Goal: Task Accomplishment & Management: Use online tool/utility

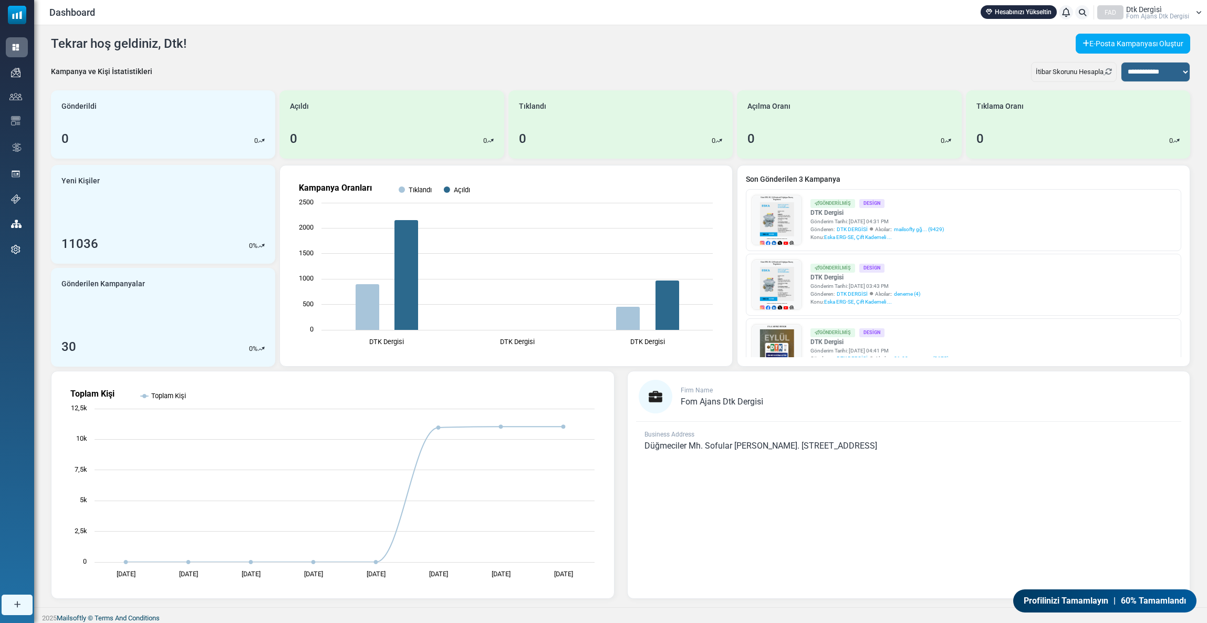
click at [1164, 14] on span "Fom Ajans Dtk Dergi̇si̇" at bounding box center [1157, 16] width 63 height 6
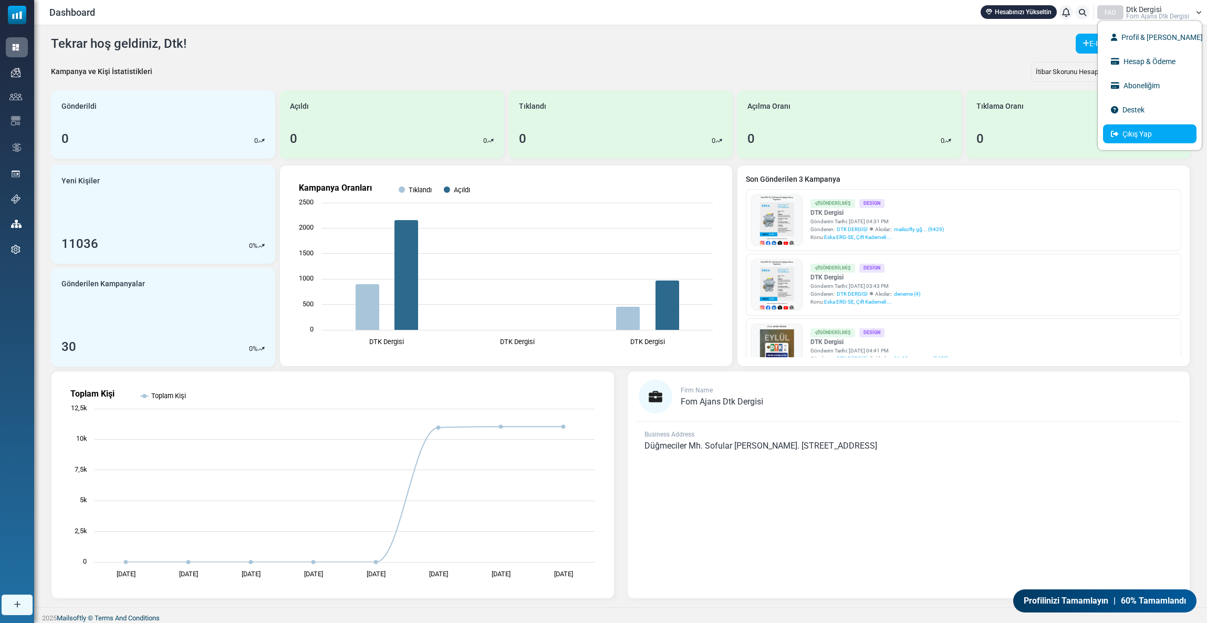
click at [1123, 130] on link "Çıkış Yap" at bounding box center [1149, 133] width 93 height 19
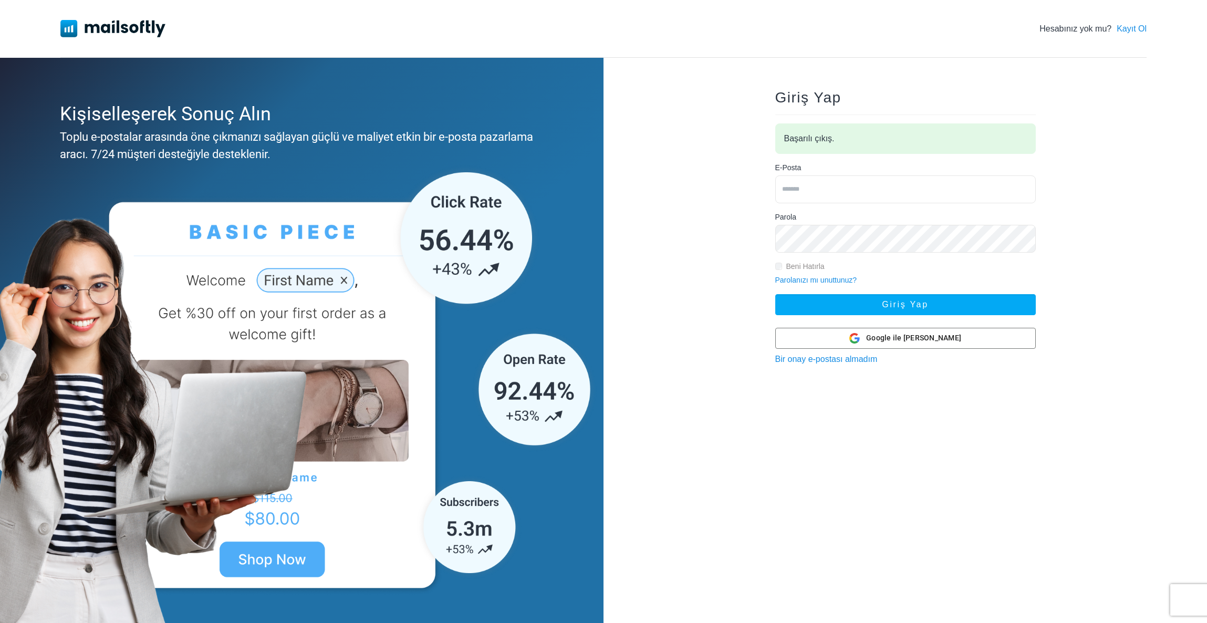
type input "**********"
click at [892, 190] on input "**********" at bounding box center [905, 189] width 260 height 28
click at [709, 366] on div "**********" at bounding box center [904, 342] width 603 height 568
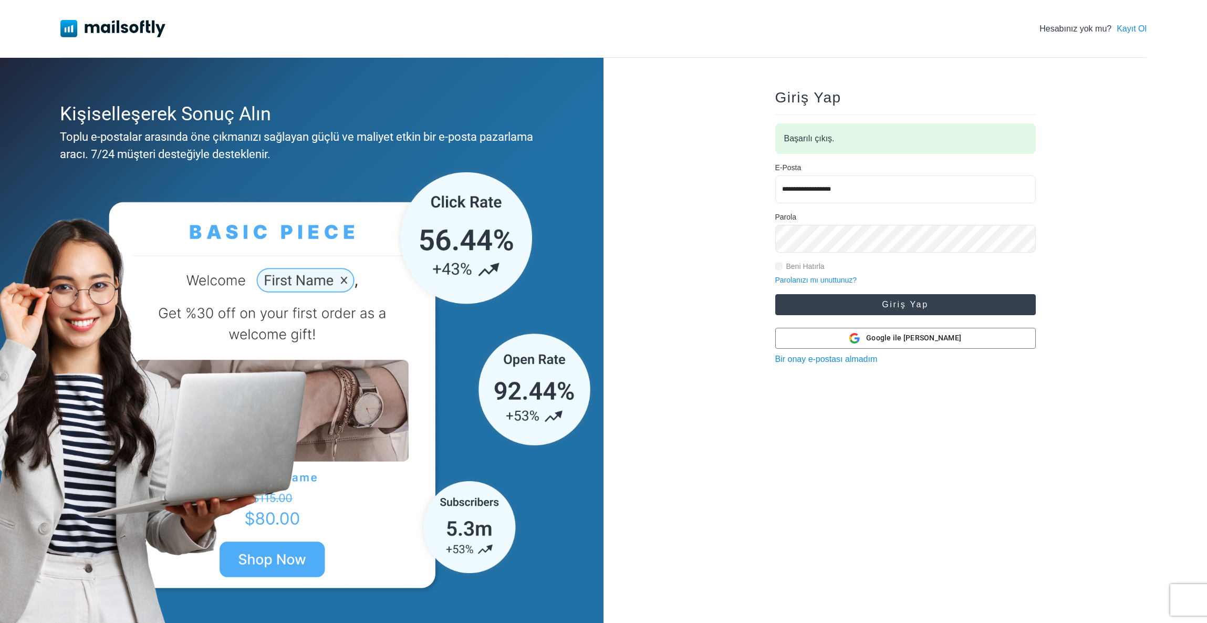
click at [867, 310] on button "Giriş Yap" at bounding box center [905, 304] width 260 height 21
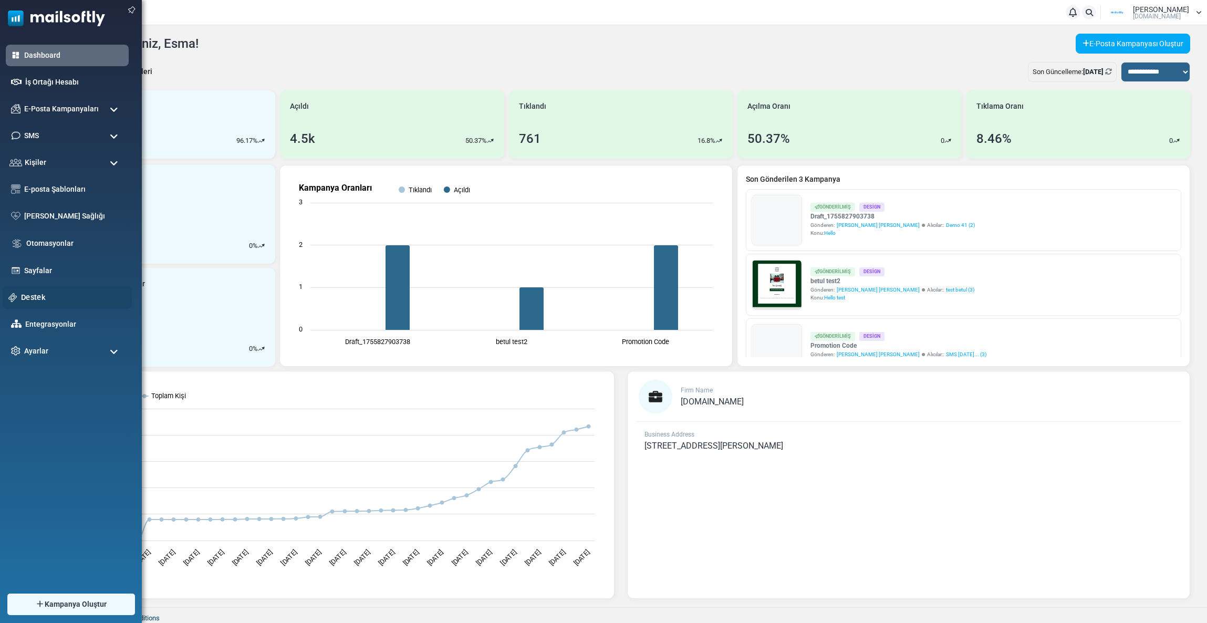
click at [37, 289] on div "Destek" at bounding box center [67, 297] width 129 height 23
click at [39, 296] on link "Destek" at bounding box center [73, 297] width 105 height 12
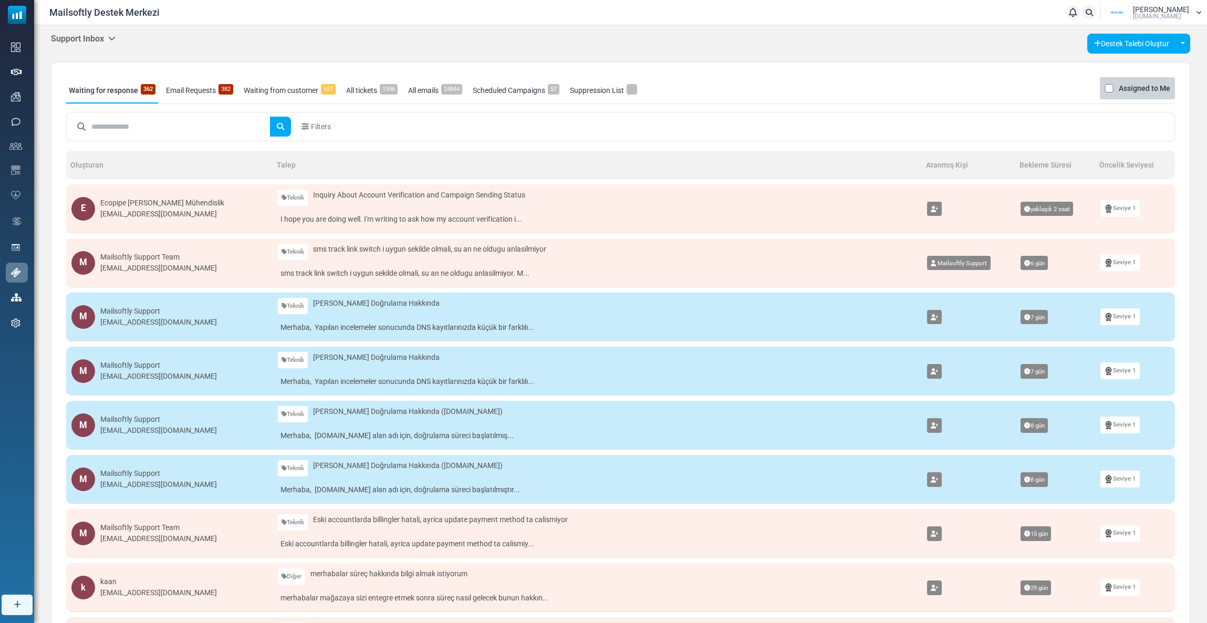
click at [97, 39] on h5 "Support Inbox" at bounding box center [83, 39] width 65 height 10
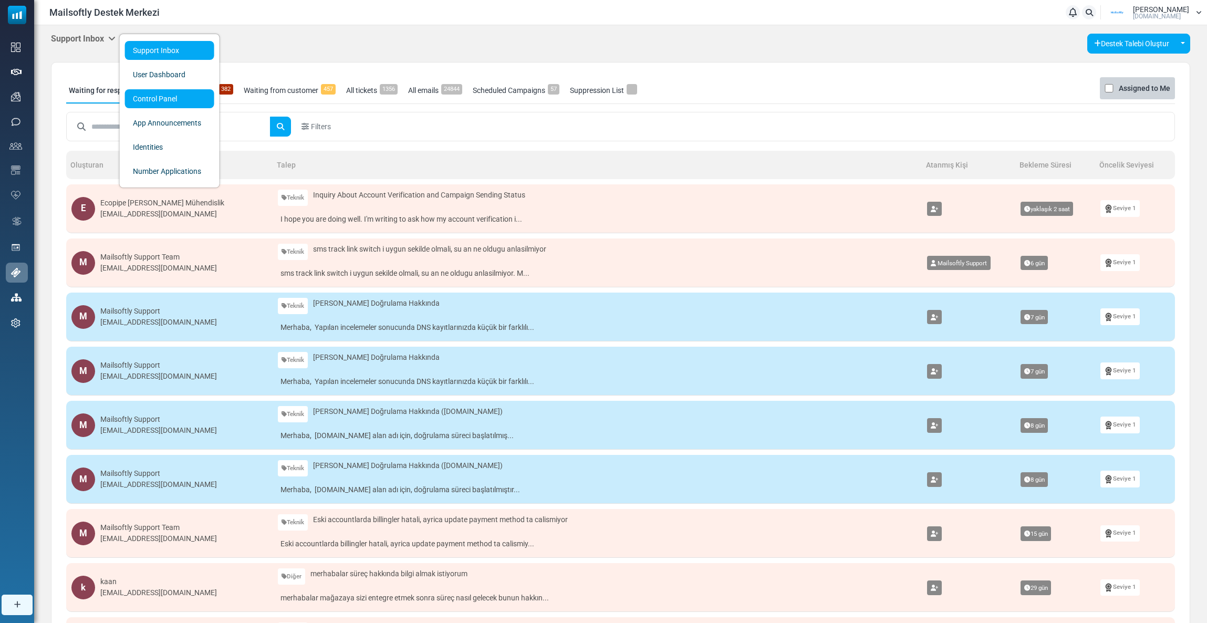
click at [139, 100] on link "Control Panel" at bounding box center [169, 98] width 89 height 19
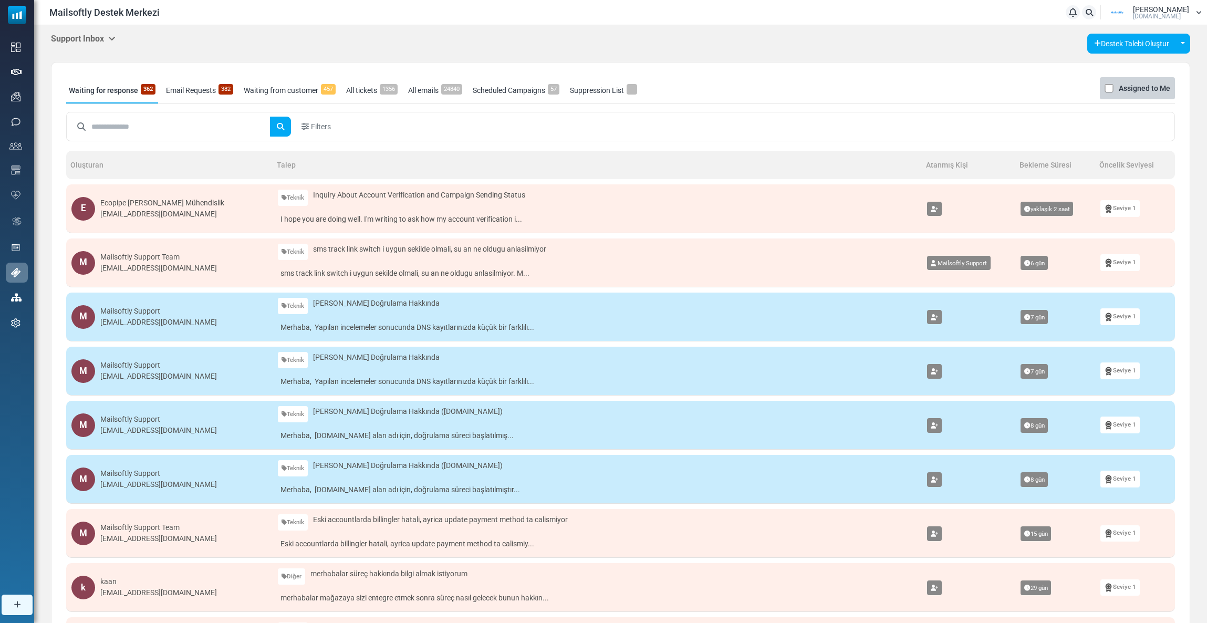
click at [392, 194] on span "Inquiry About Account Verification and Campaign Sending Status" at bounding box center [419, 195] width 212 height 11
click at [344, 208] on td "Teknik Teknik Ödeme Hata Bildirimi Özellik Talebi Diğer Inquiry About Account V…" at bounding box center [597, 208] width 649 height 49
click at [149, 207] on div "Ecopipe [PERSON_NAME] Mühendislik" at bounding box center [162, 202] width 124 height 11
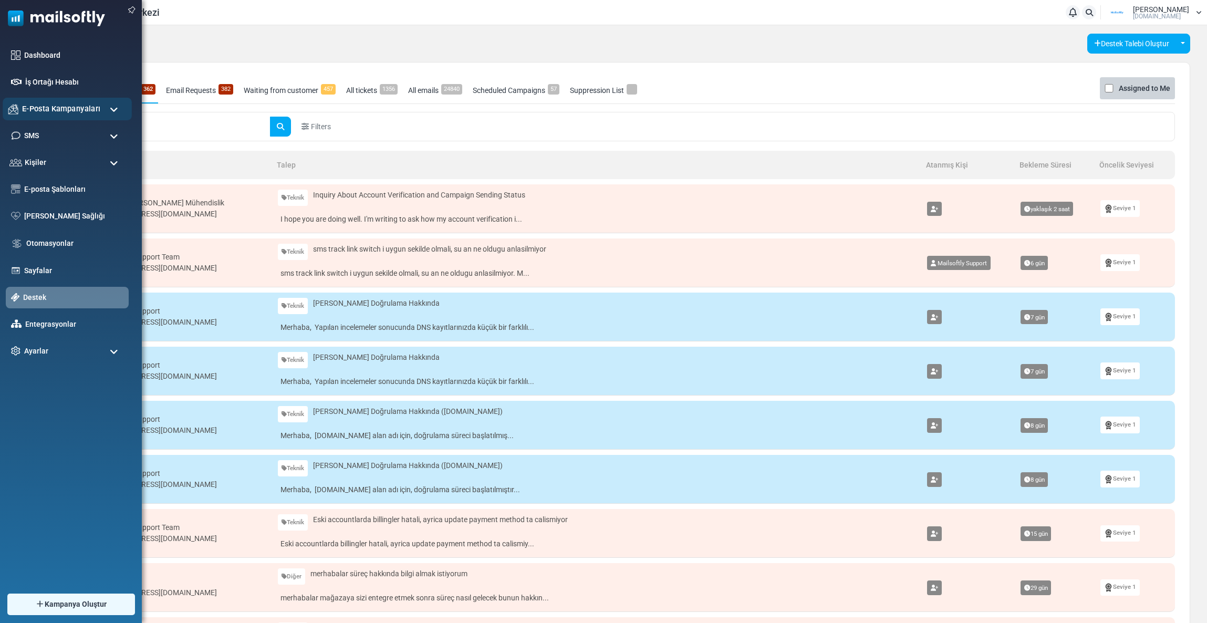
click at [30, 103] on span "E-Posta Kampanyaları" at bounding box center [61, 109] width 78 height 12
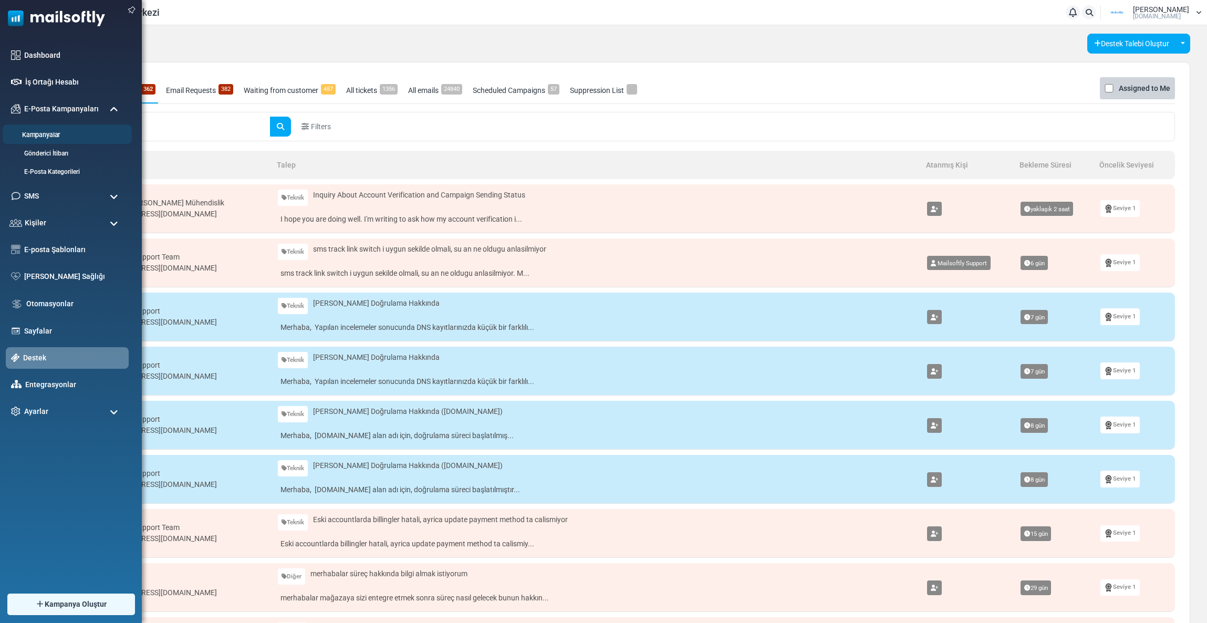
click at [45, 132] on link "Kampanyalar" at bounding box center [66, 135] width 126 height 10
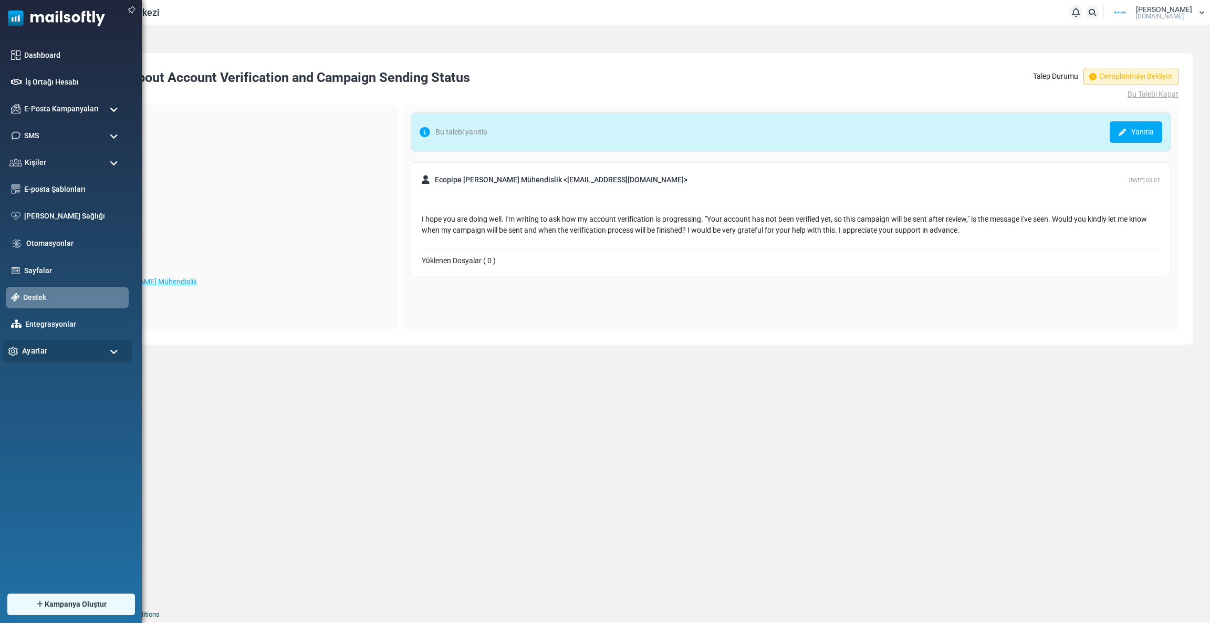
click at [45, 349] on span "Ayarlar" at bounding box center [34, 351] width 25 height 12
click at [37, 352] on span "Ayarlar" at bounding box center [34, 351] width 25 height 12
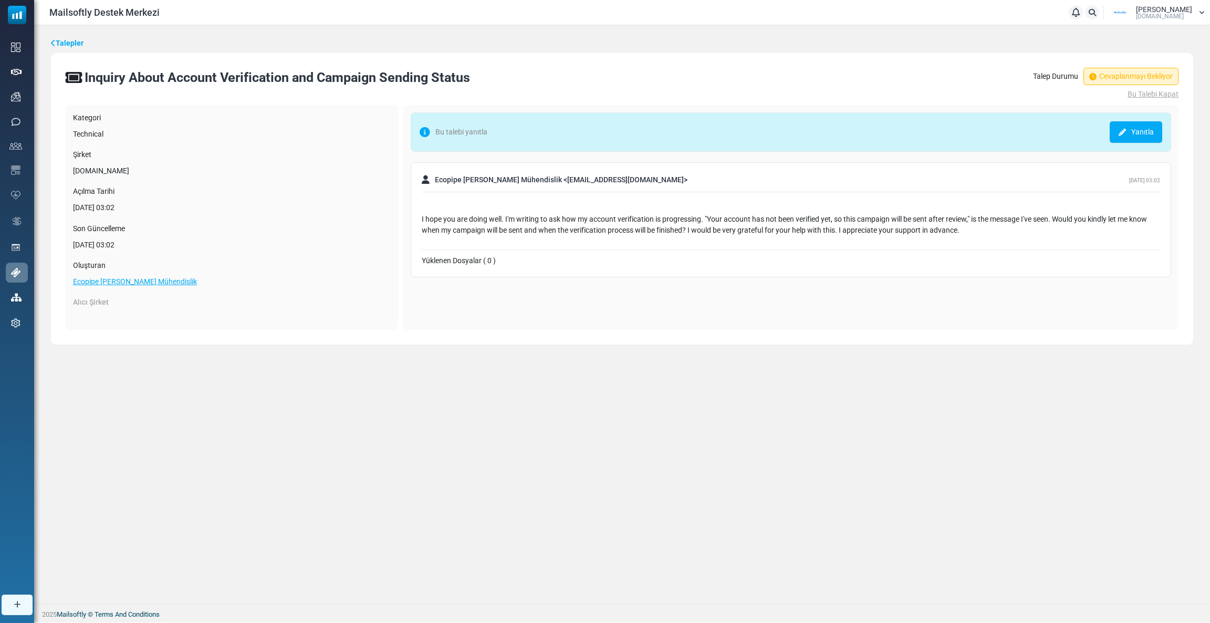
click at [67, 43] on link "Talepler" at bounding box center [67, 43] width 33 height 11
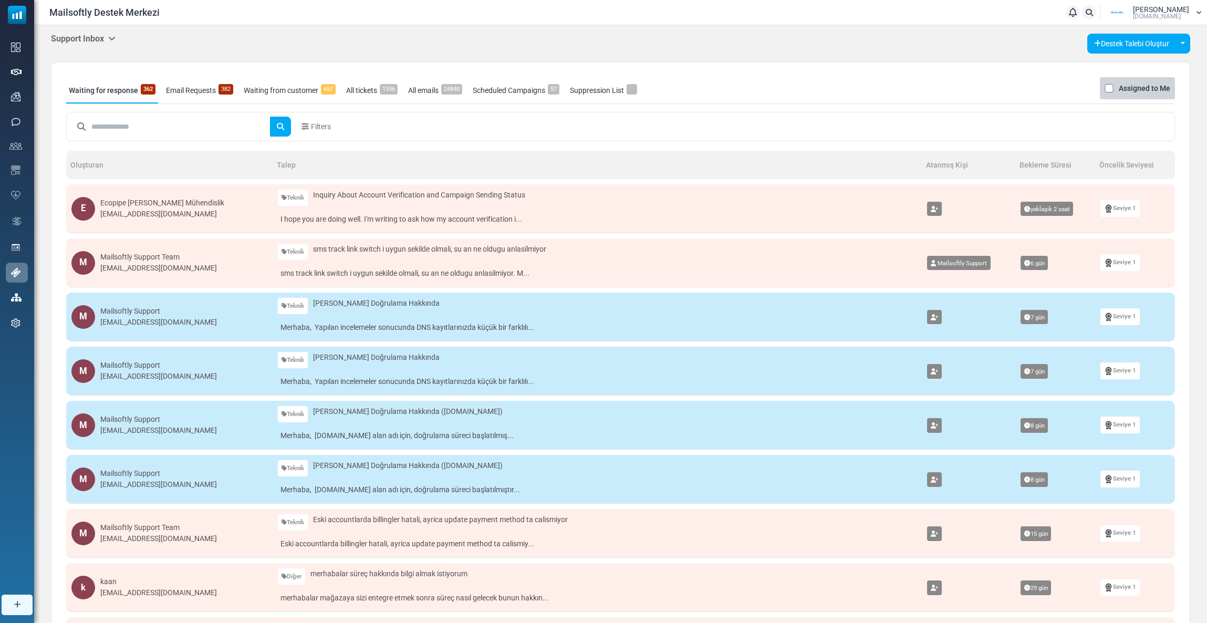
click at [96, 36] on h5 "Support Inbox" at bounding box center [83, 39] width 65 height 10
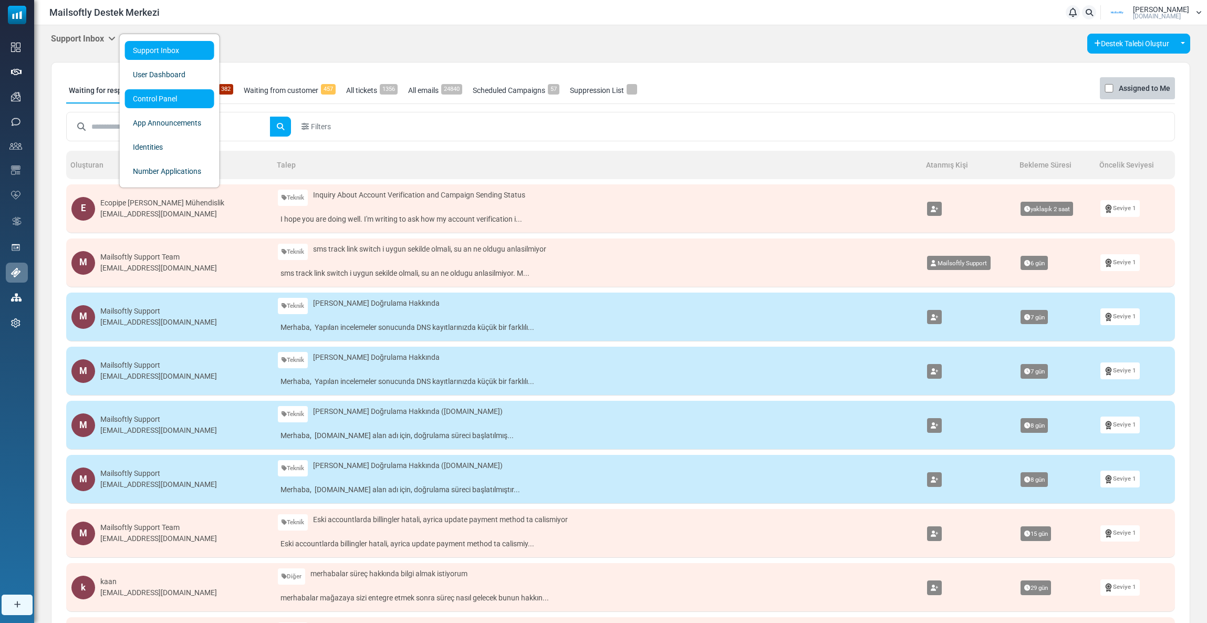
click at [152, 93] on link "Control Panel" at bounding box center [169, 98] width 89 height 19
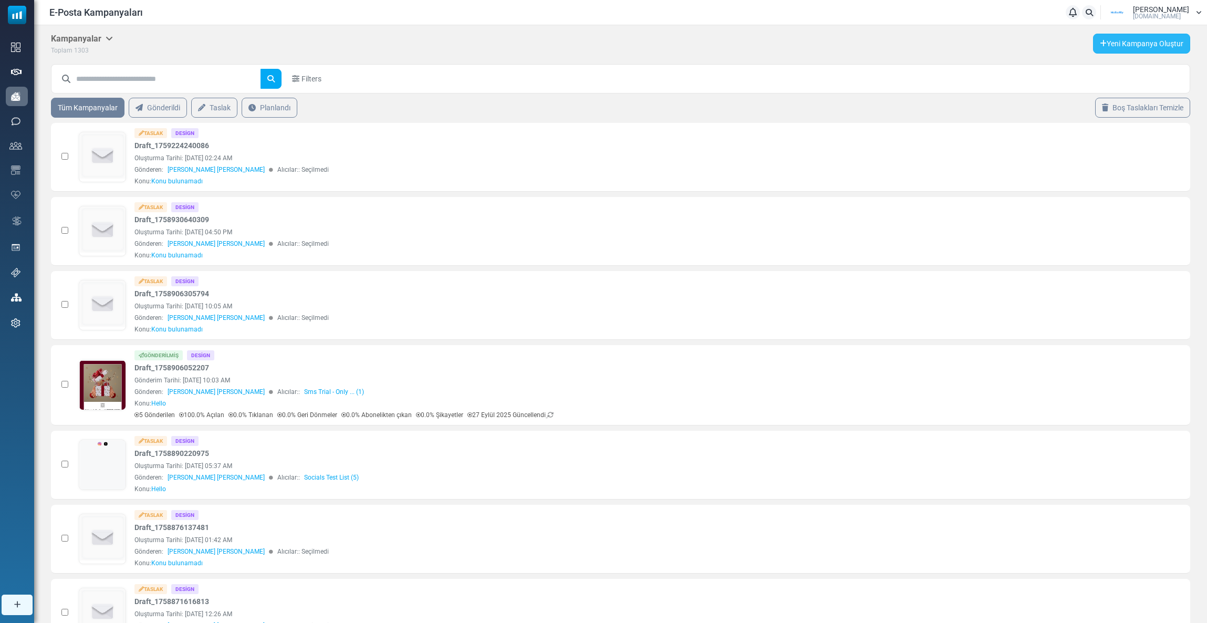
click at [1141, 50] on link "Yeni Kampanya Oluştur" at bounding box center [1141, 44] width 97 height 20
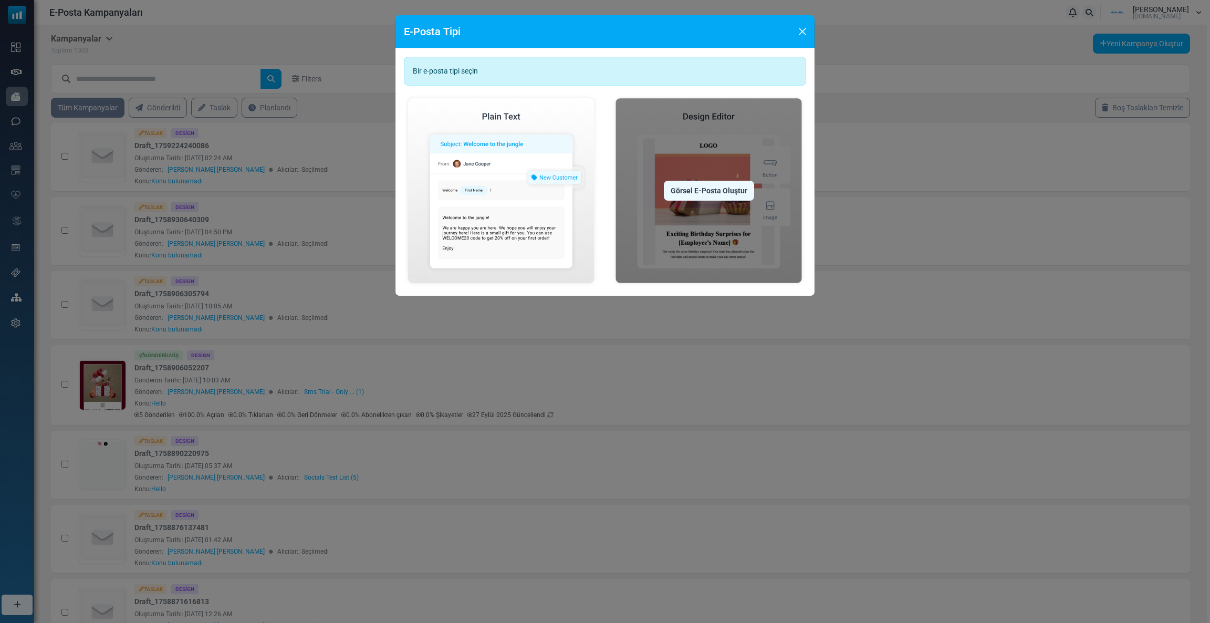
click at [700, 178] on img at bounding box center [708, 190] width 195 height 193
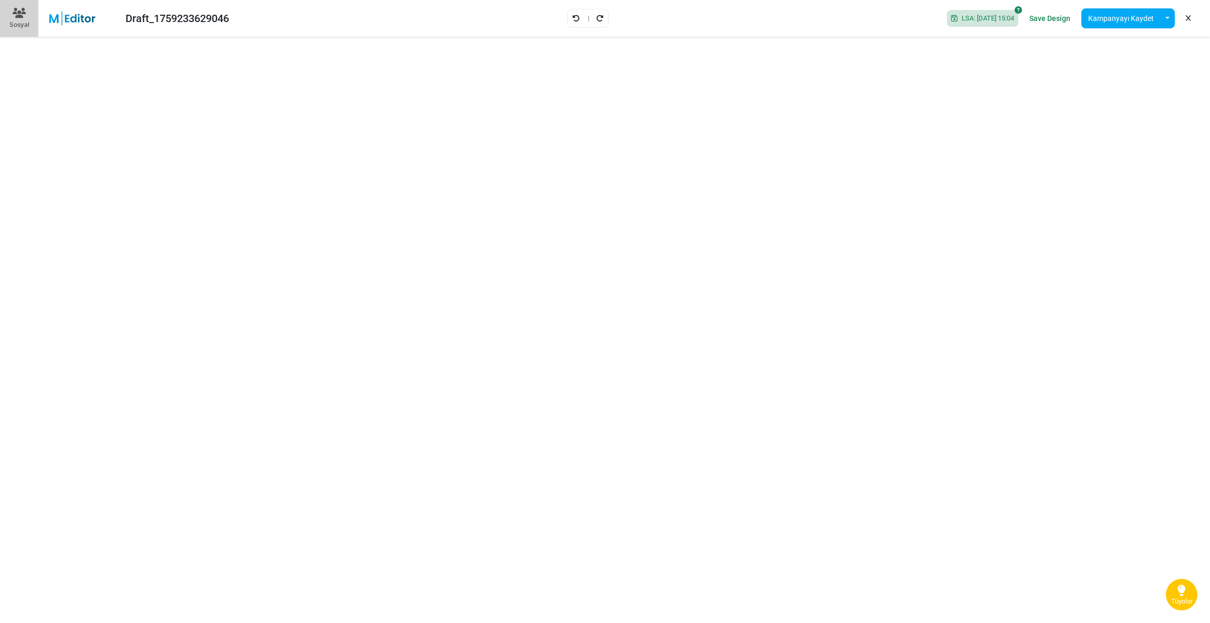
click at [1189, 19] on icon at bounding box center [1188, 18] width 5 height 1
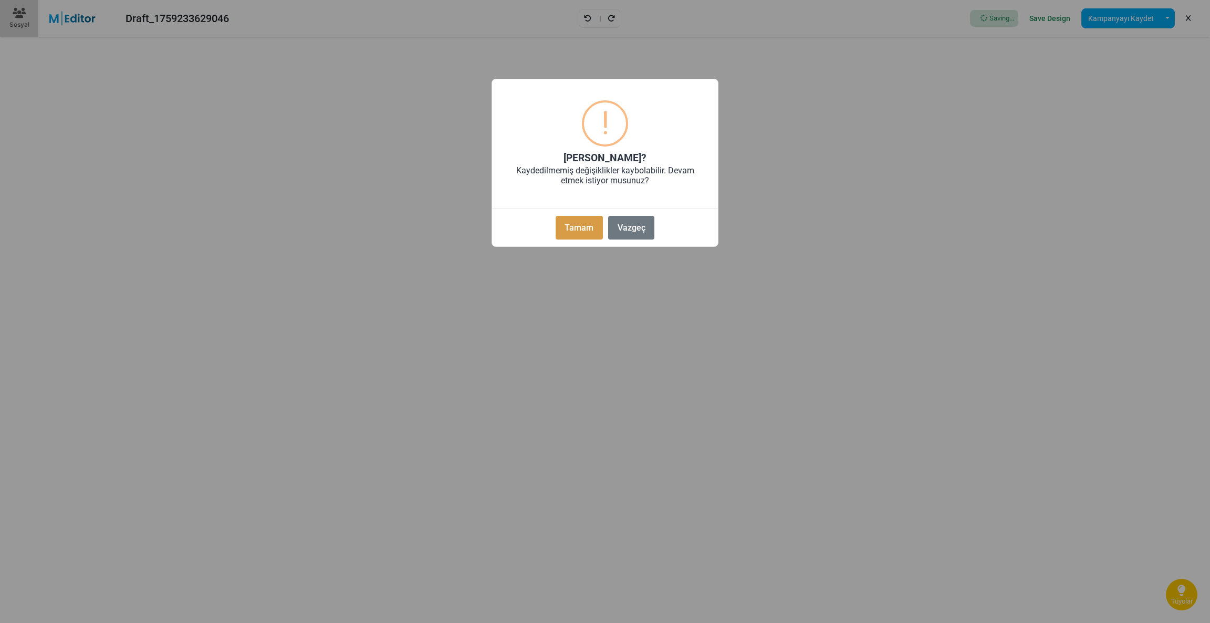
click at [581, 228] on button "Tamam" at bounding box center [579, 228] width 47 height 24
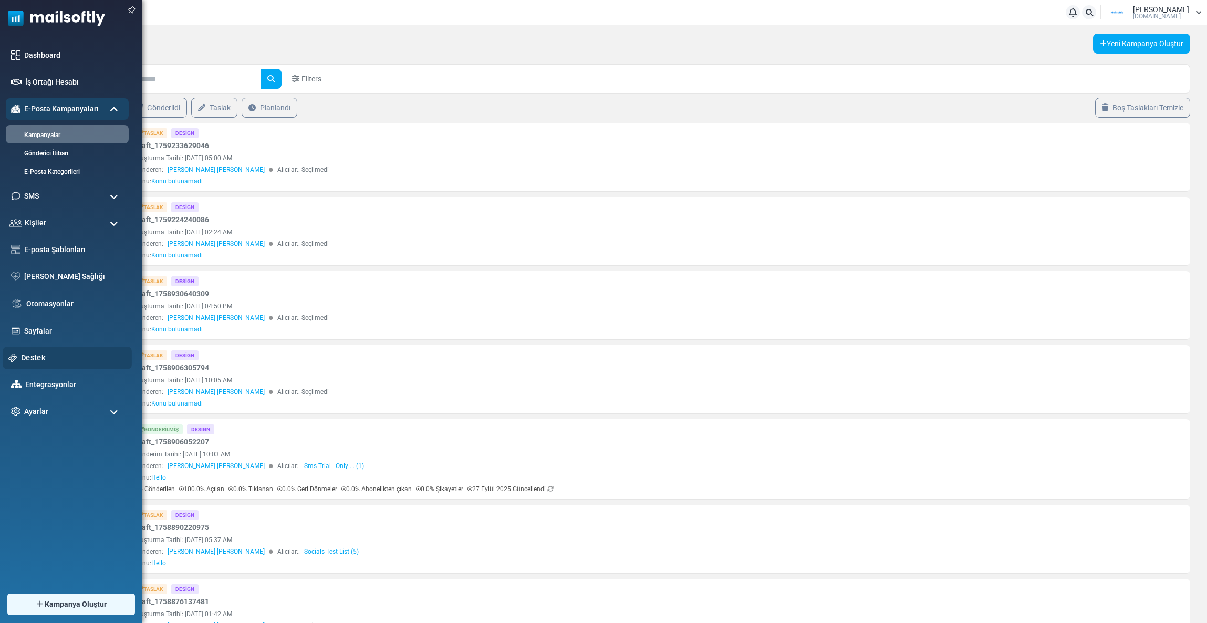
click at [20, 347] on div "Destek" at bounding box center [67, 358] width 129 height 23
click at [30, 354] on link "Destek" at bounding box center [73, 358] width 105 height 12
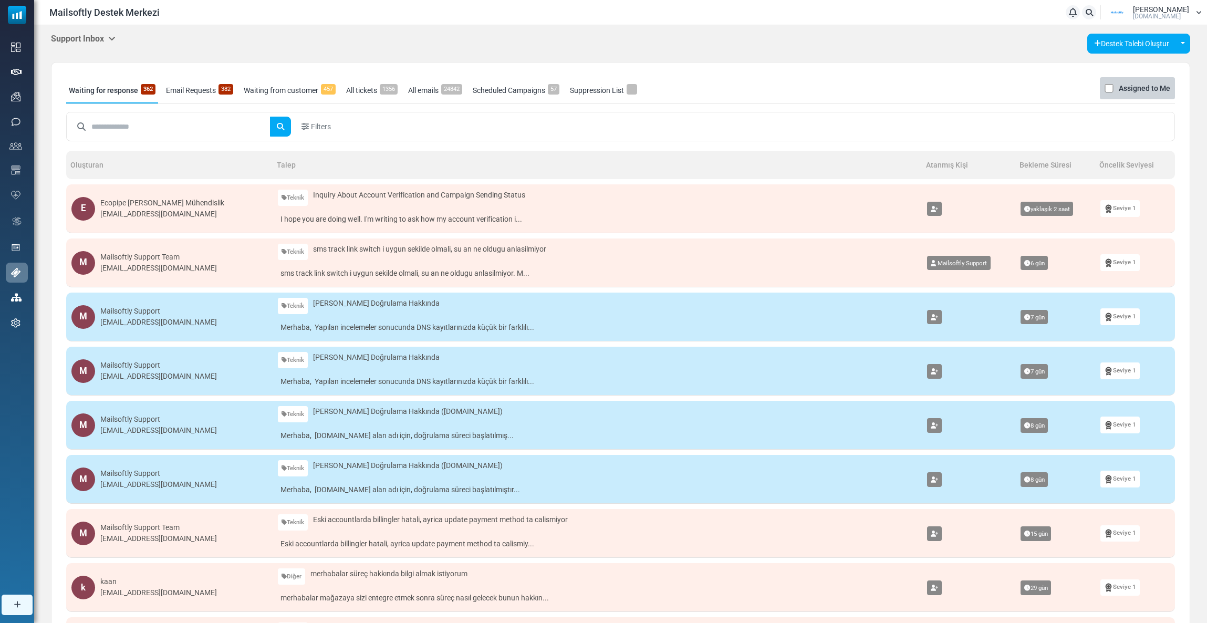
click at [106, 39] on h5 "Support Inbox" at bounding box center [83, 39] width 65 height 10
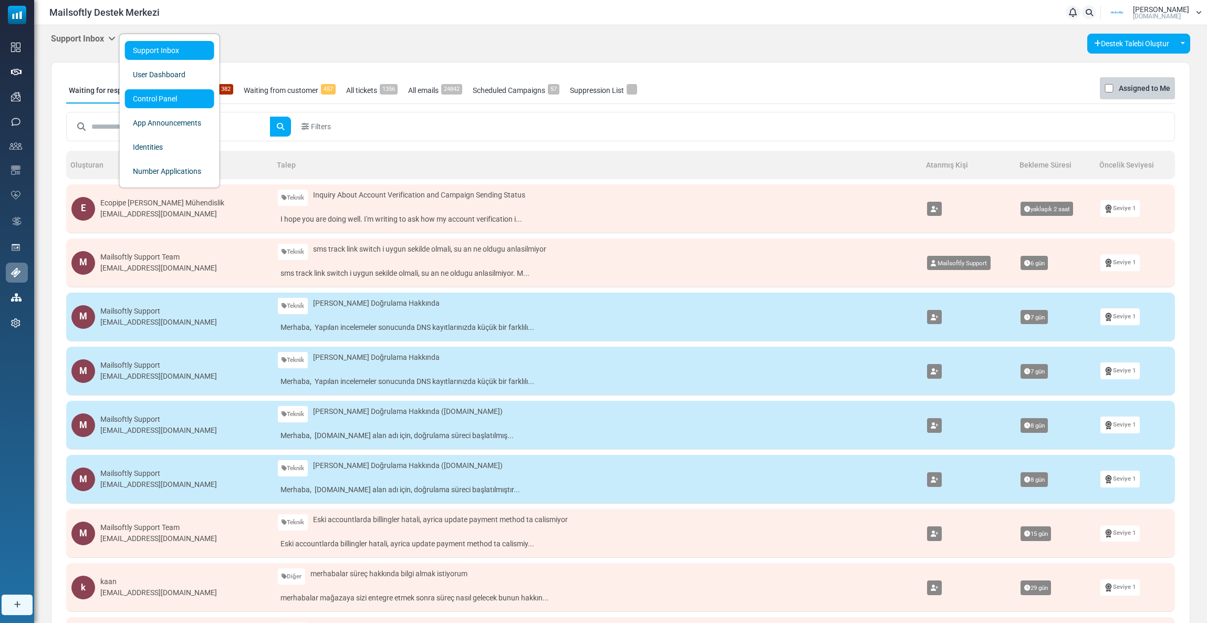
click at [146, 102] on link "Control Panel" at bounding box center [169, 98] width 89 height 19
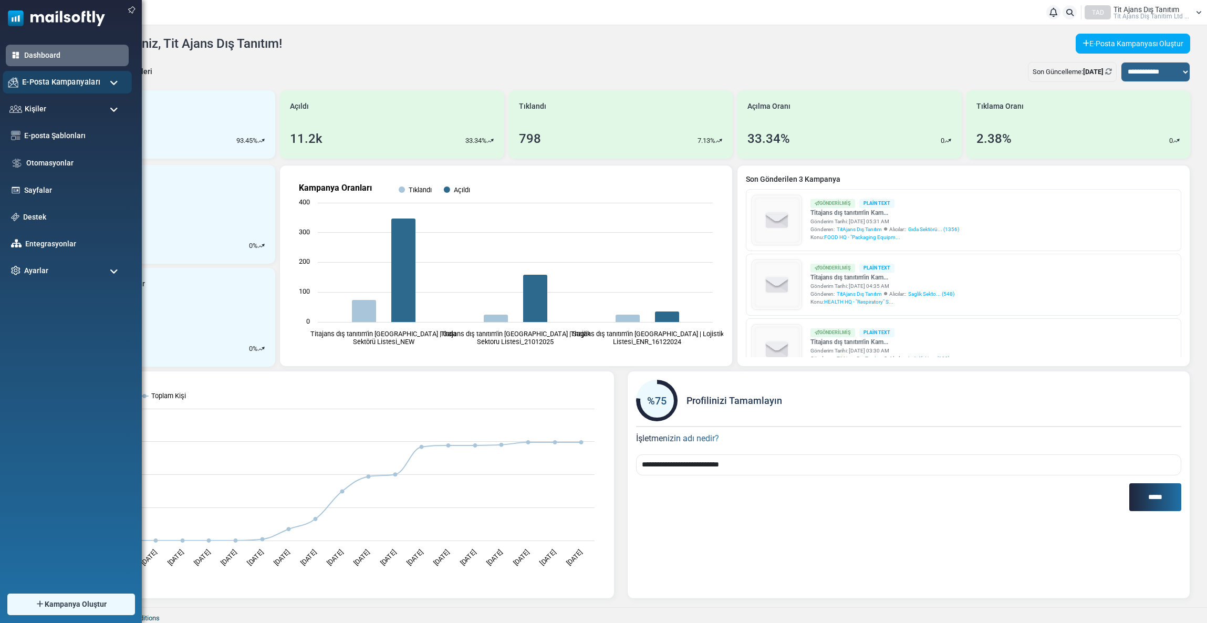
click at [46, 85] on span "E-Posta Kampanyaları" at bounding box center [61, 82] width 78 height 12
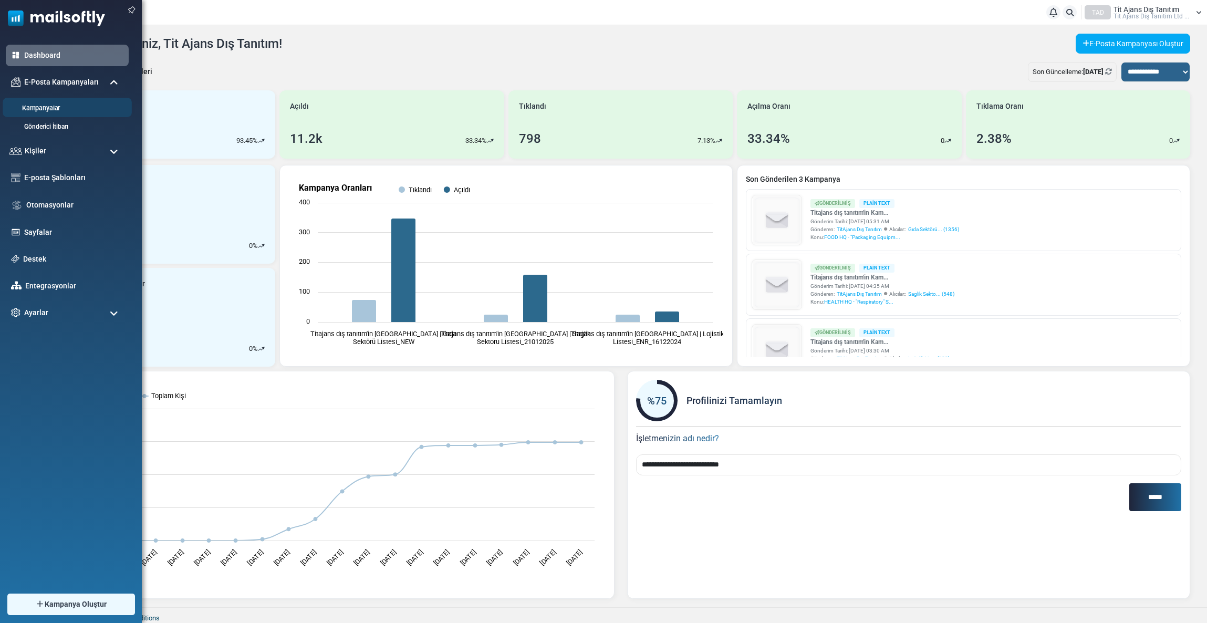
click at [49, 107] on link "Kampanyalar" at bounding box center [66, 108] width 126 height 10
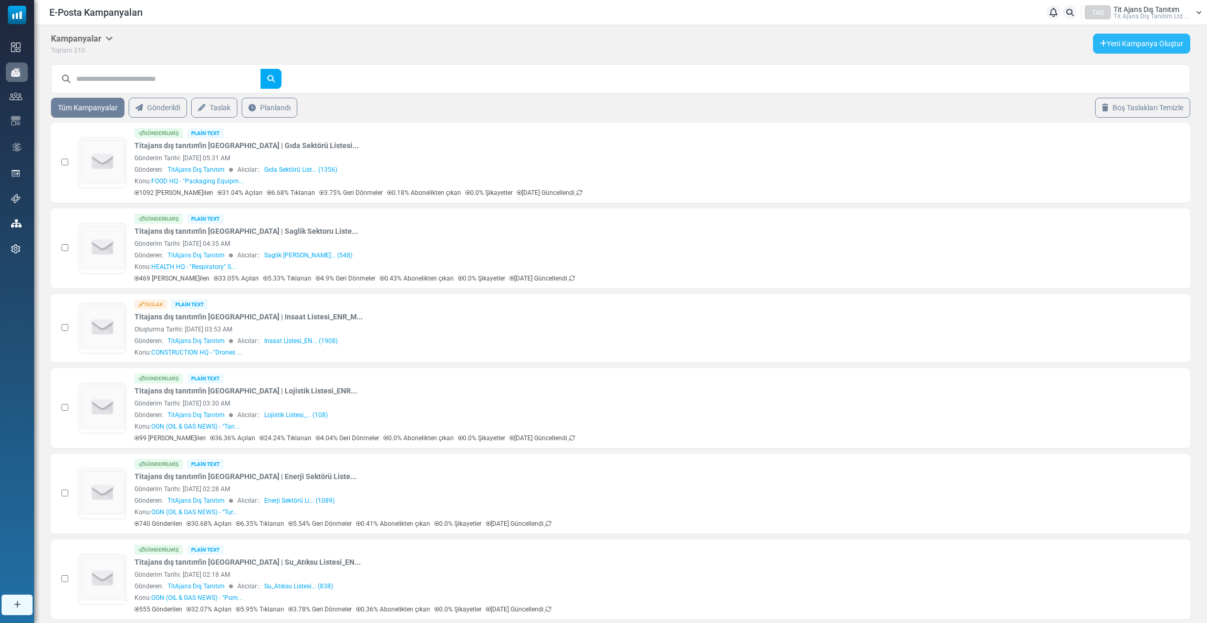
click at [1130, 44] on link "Yeni Kampanya Oluştur" at bounding box center [1141, 44] width 97 height 20
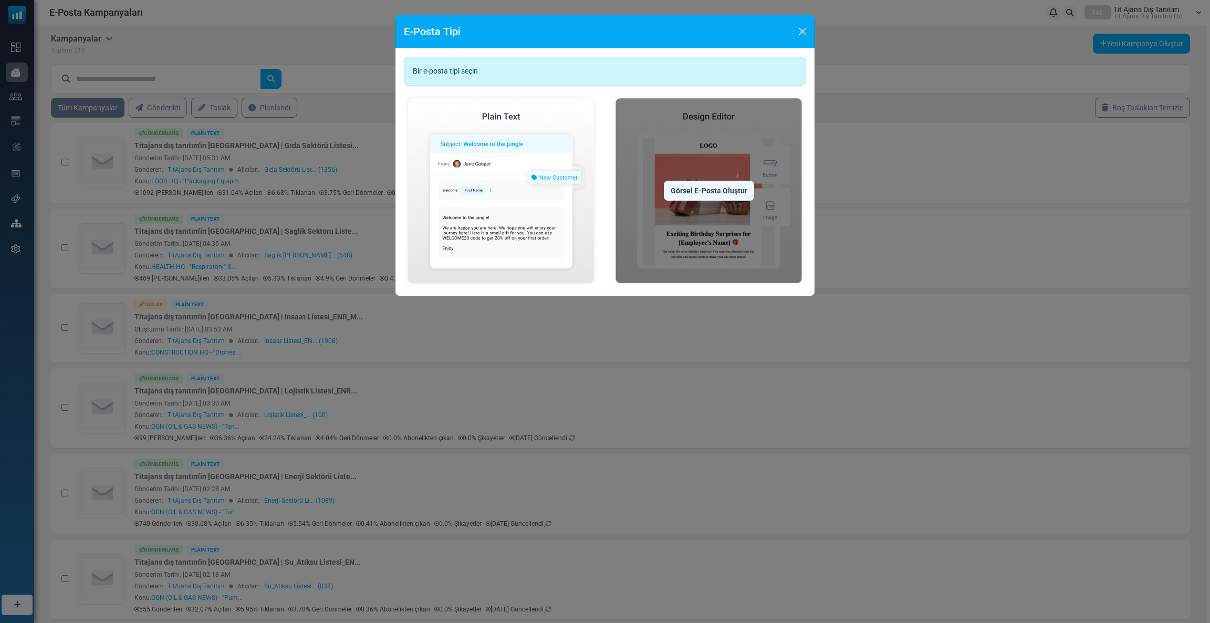
click at [700, 185] on div "Görsel E-Posta Oluştur" at bounding box center [709, 191] width 90 height 20
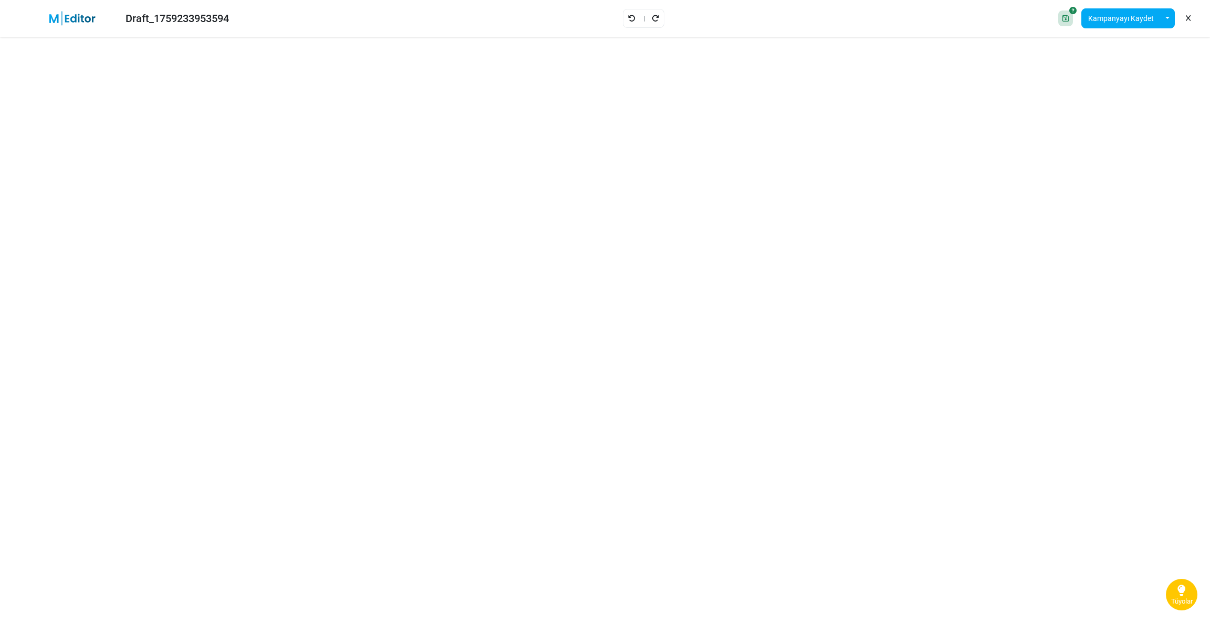
click at [144, 20] on div "Draft_1759233953594" at bounding box center [176, 19] width 103 height 16
click at [1130, 19] on button "Kampanyayı Kaydet" at bounding box center [1120, 18] width 79 height 20
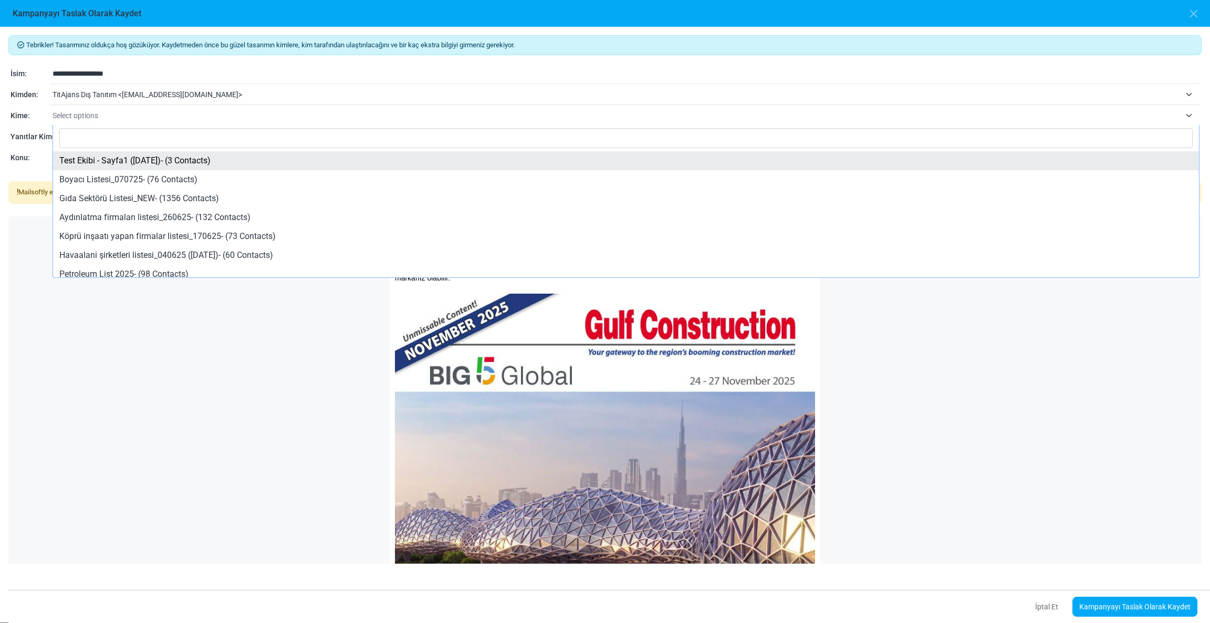
click at [82, 118] on span "Select options" at bounding box center [76, 115] width 46 height 8
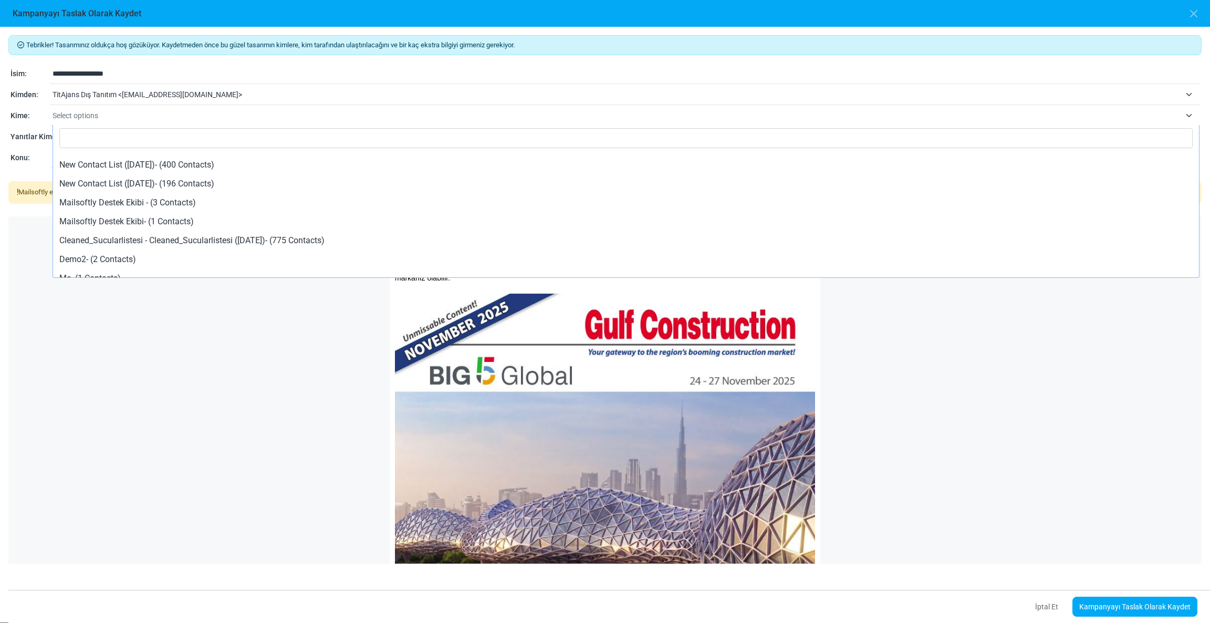
scroll to position [1366, 0]
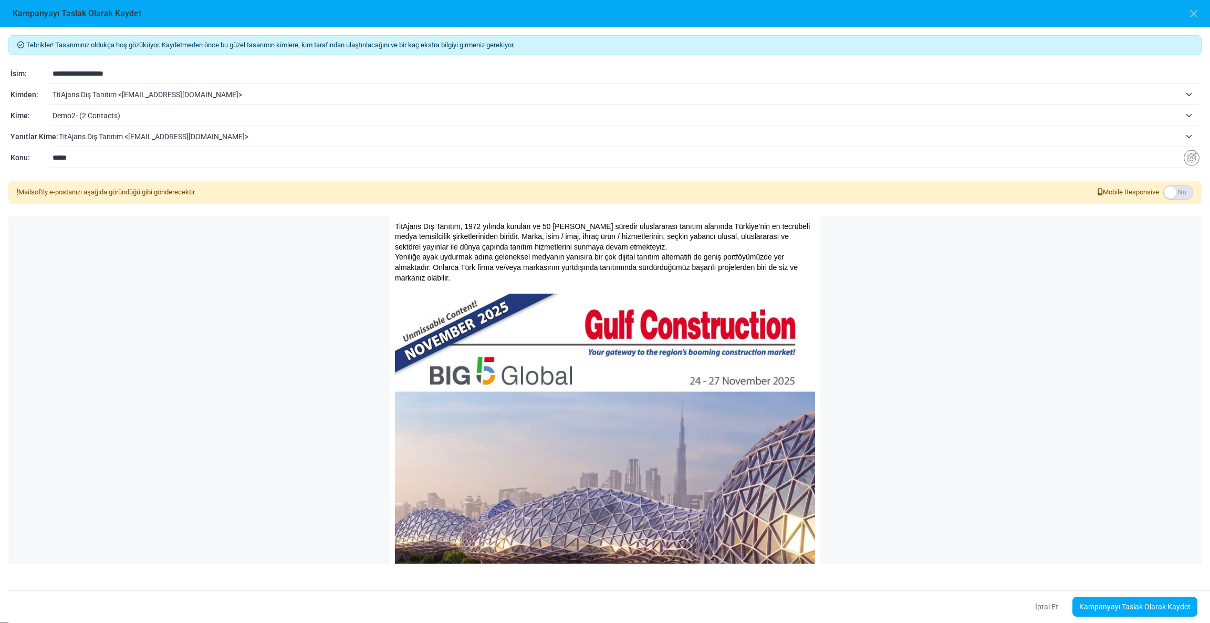
click at [102, 115] on span "Demo2- (2 Contacts)" at bounding box center [617, 115] width 1128 height 13
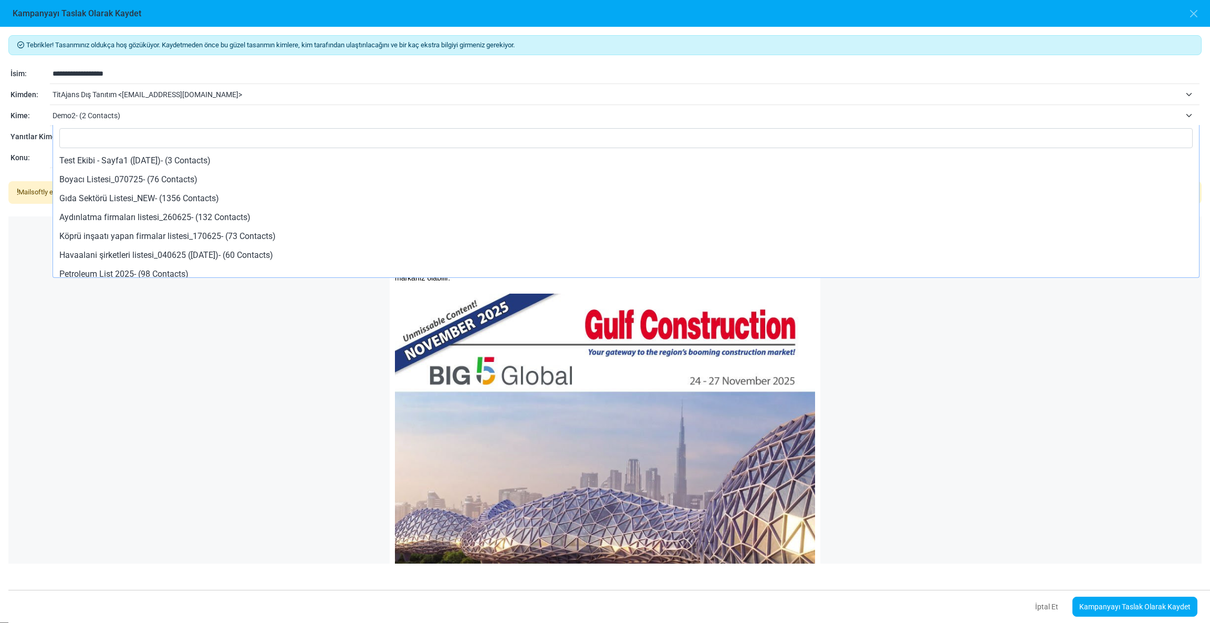
scroll to position [1366, 0]
click at [107, 116] on span "Mailsoftly Destek Ekibi - (3 Contacts)" at bounding box center [617, 115] width 1128 height 13
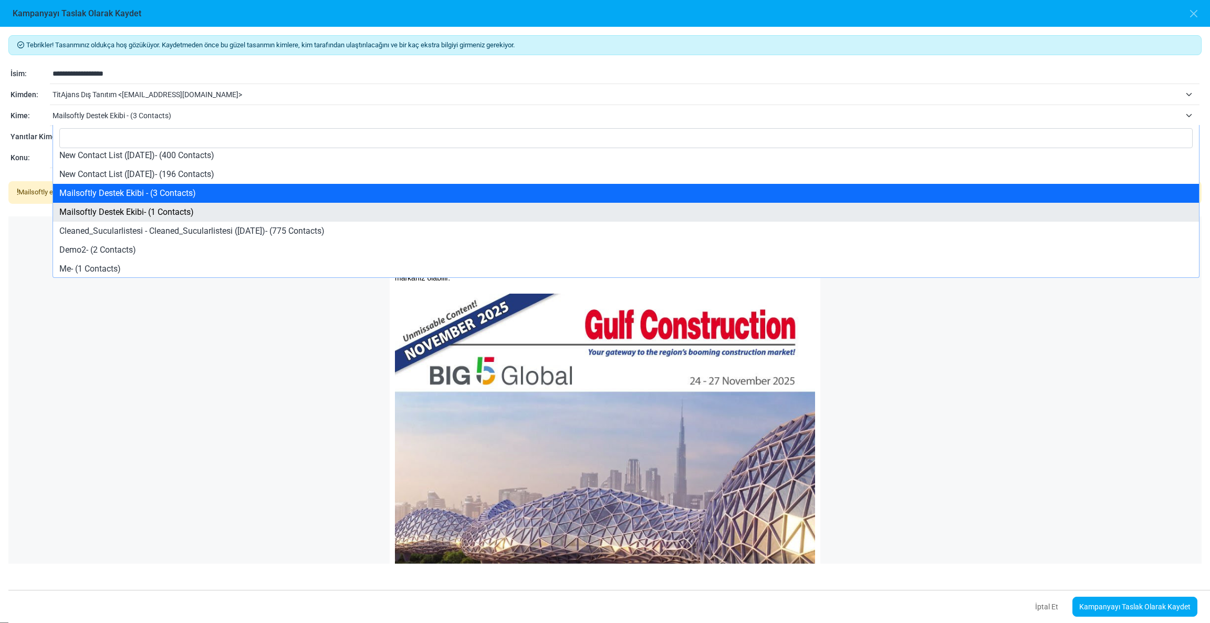
select select "****"
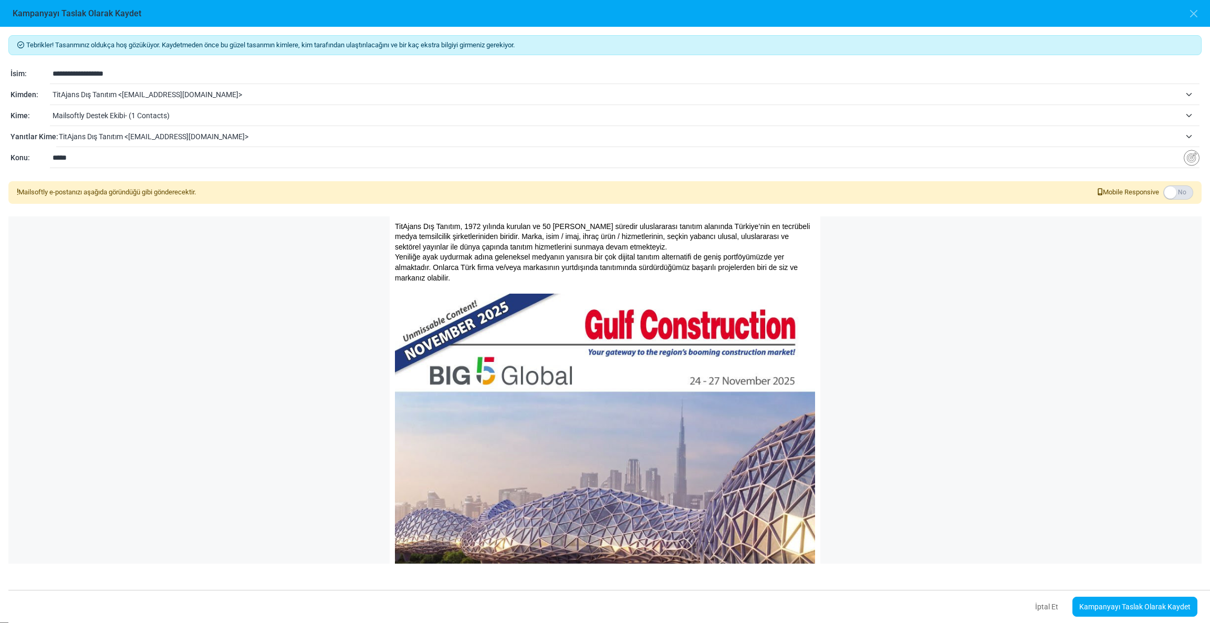
click at [80, 164] on input "*****" at bounding box center [618, 158] width 1131 height 20
click at [84, 77] on input "**********" at bounding box center [626, 74] width 1147 height 20
type input "**********"
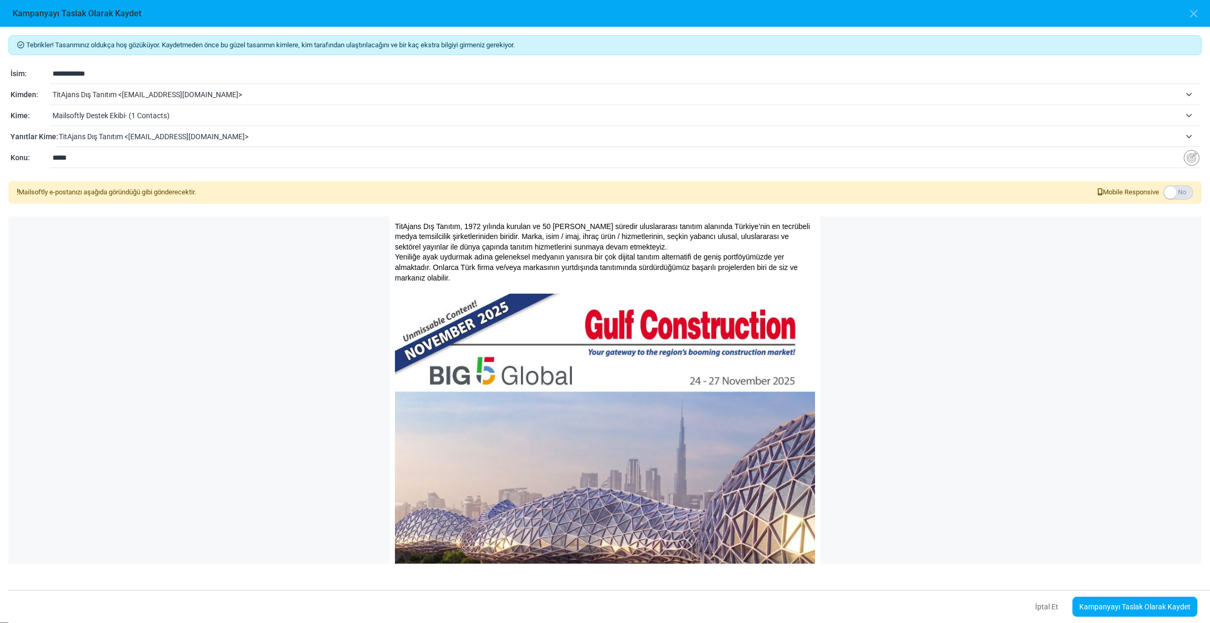
click at [69, 161] on input "*****" at bounding box center [618, 158] width 1131 height 20
click at [584, 250] on p "TitAjans Dış Tanıtım, 1972 yılında kurulan ve 50 [PERSON_NAME] süredir uluslara…" at bounding box center [605, 237] width 420 height 31
click at [1125, 604] on link "Kampanyayı Taslak Olarak Kaydet" at bounding box center [1134, 606] width 125 height 20
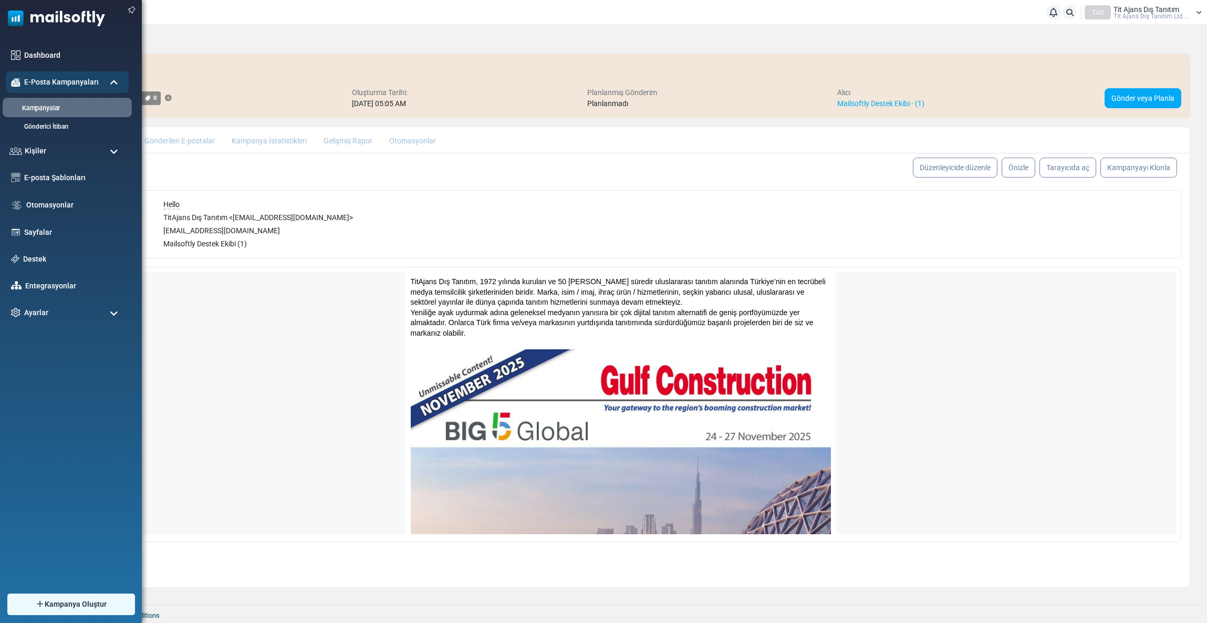
click at [43, 107] on link "Kampanyalar" at bounding box center [66, 108] width 126 height 10
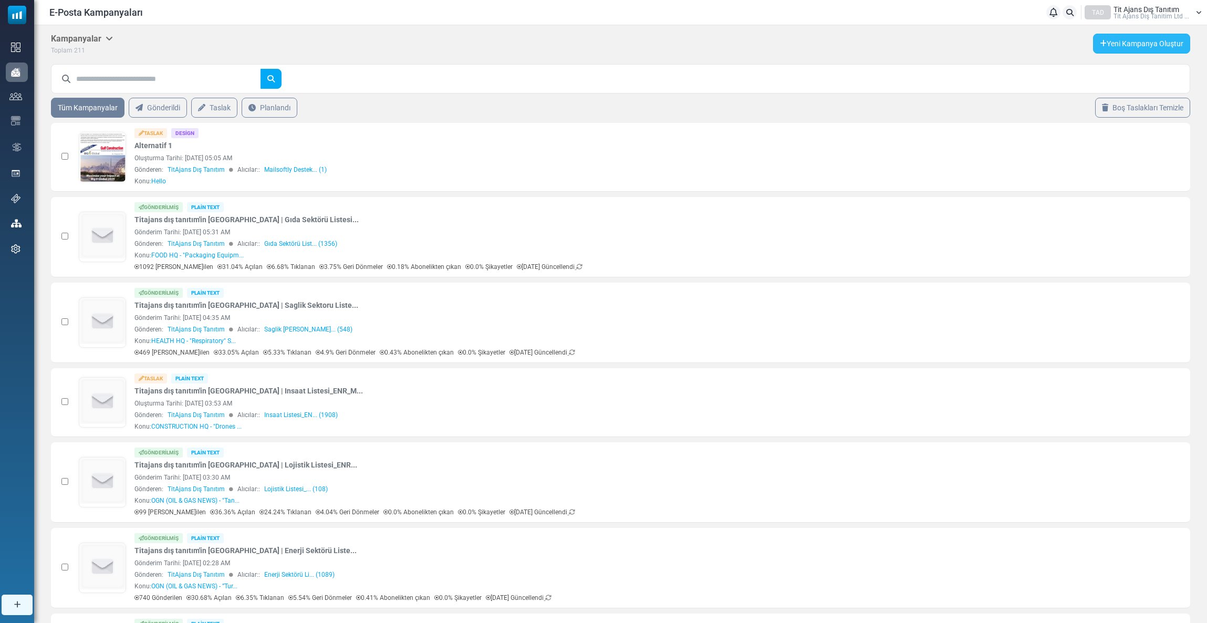
click at [1145, 48] on link "Yeni Kampanya Oluştur" at bounding box center [1141, 44] width 97 height 20
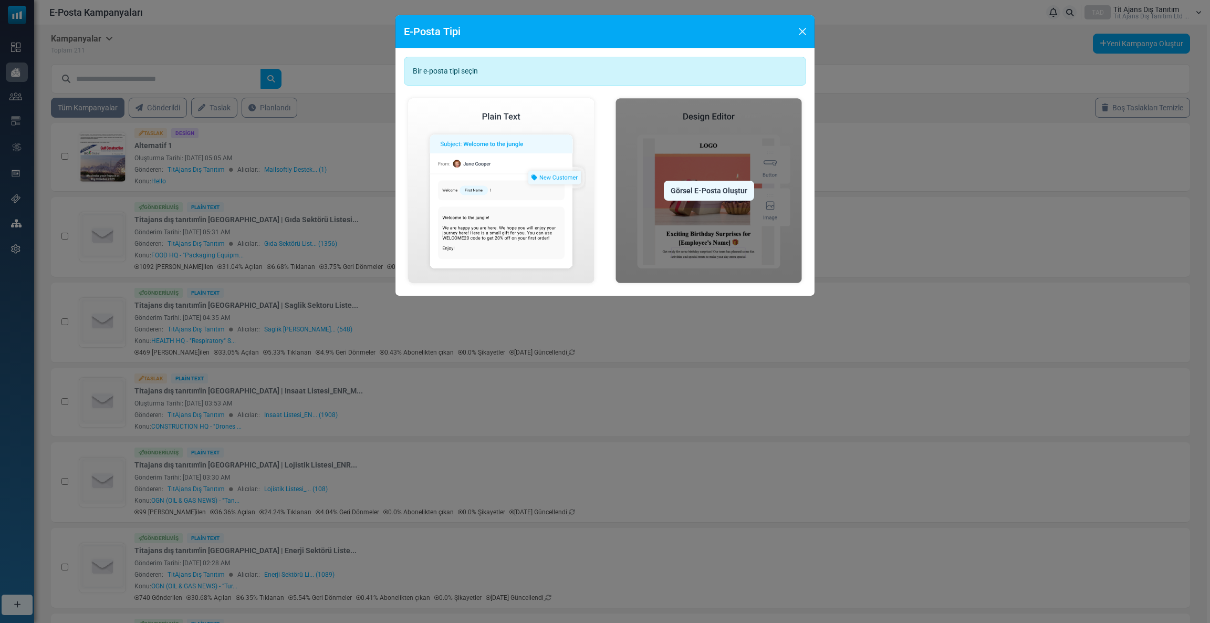
click at [707, 185] on div "Görsel E-Posta Oluştur" at bounding box center [709, 191] width 90 height 20
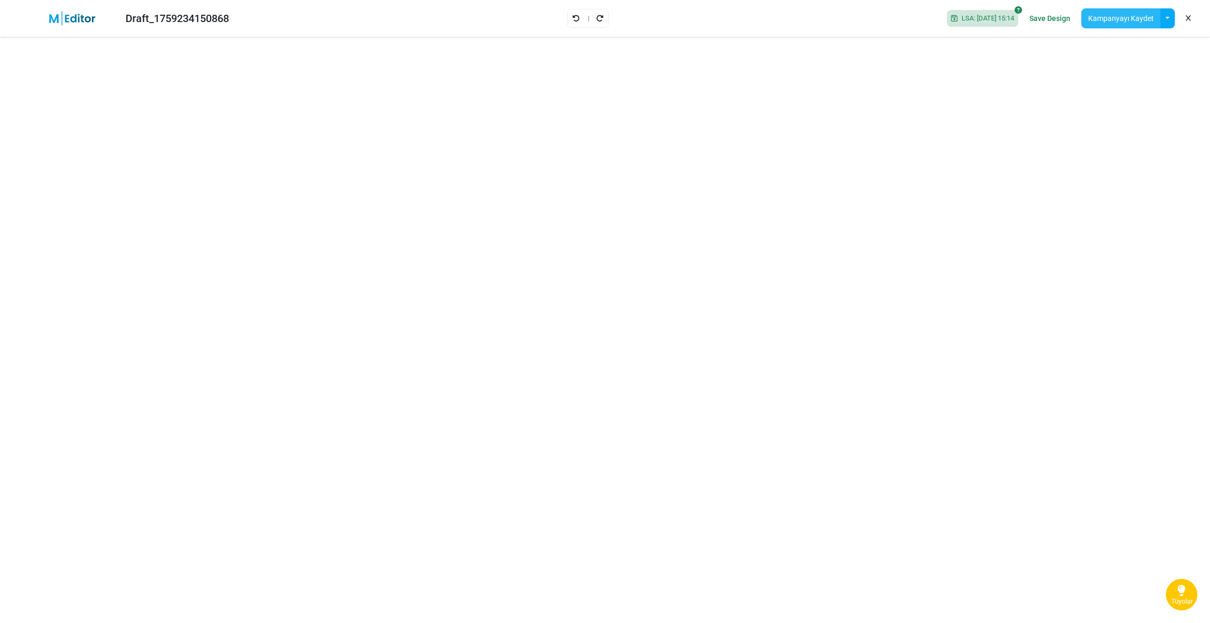
click at [1103, 20] on button "Kampanyayı Kaydet" at bounding box center [1120, 18] width 79 height 20
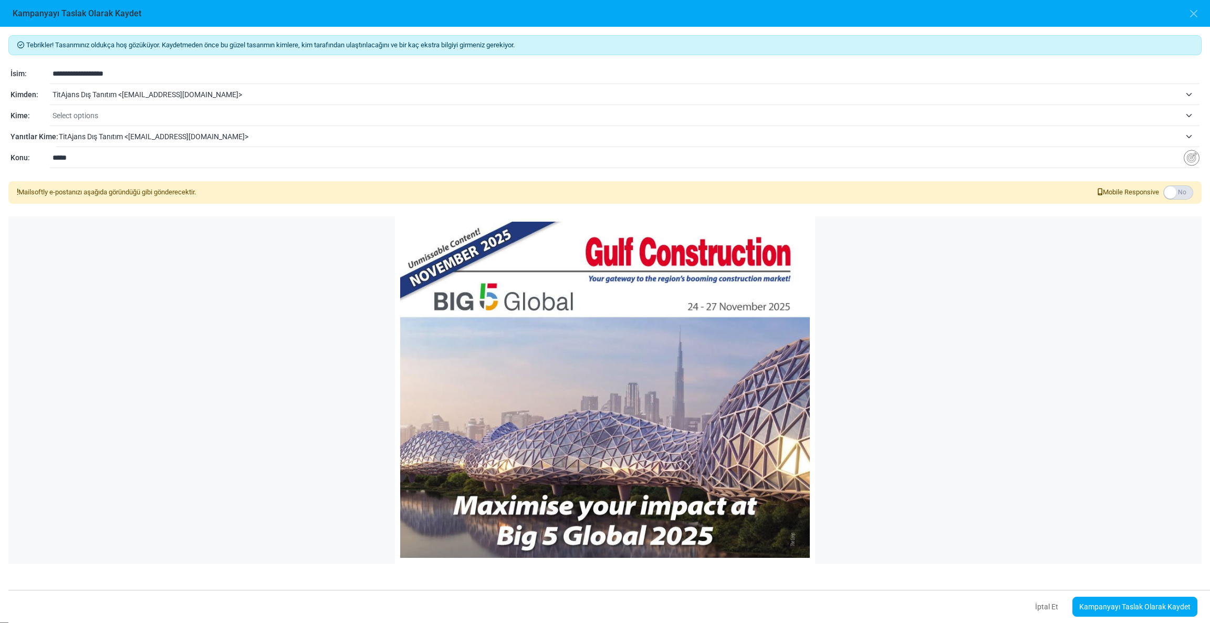
drag, startPoint x: 134, startPoint y: 74, endPoint x: 48, endPoint y: 78, distance: 86.2
click at [48, 78] on div "**********" at bounding box center [605, 74] width 1189 height 13
type input "**********"
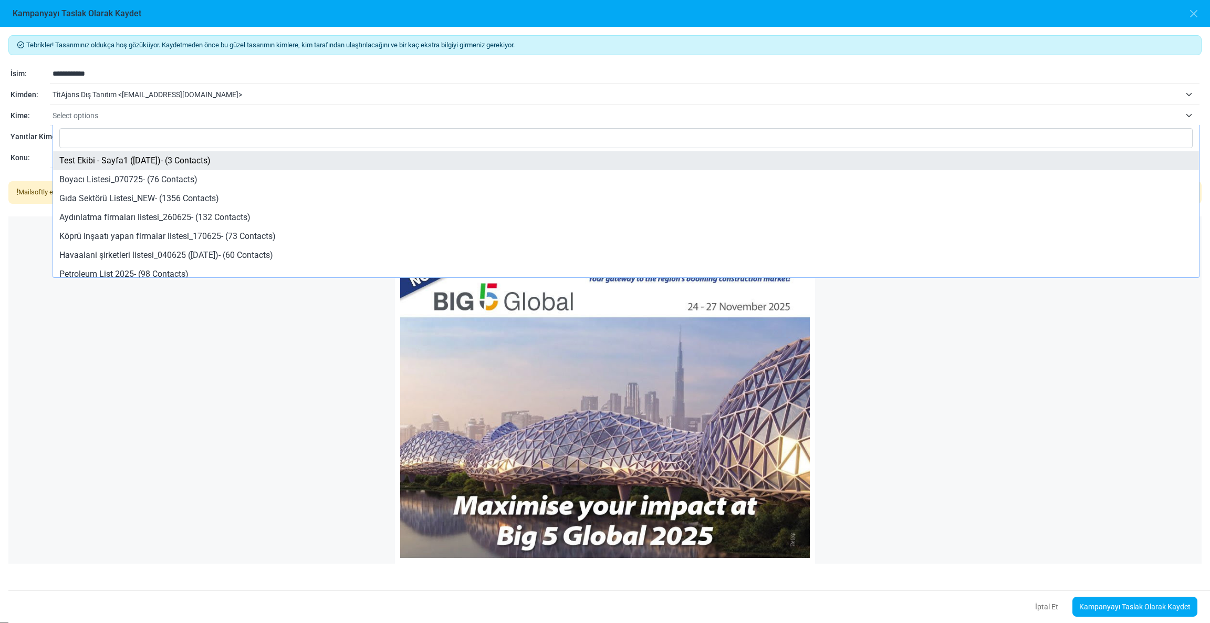
click at [57, 114] on span "Select options" at bounding box center [76, 115] width 46 height 8
select select "*****"
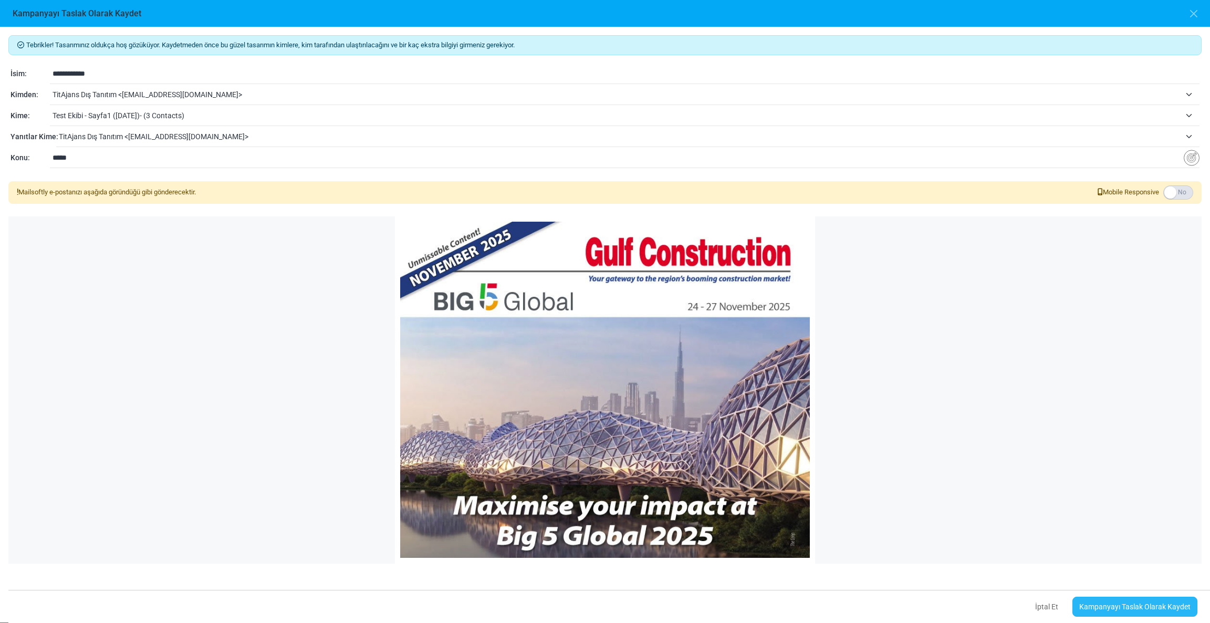
click at [1127, 600] on link "Kampanyayı Taslak Olarak Kaydet" at bounding box center [1134, 606] width 125 height 20
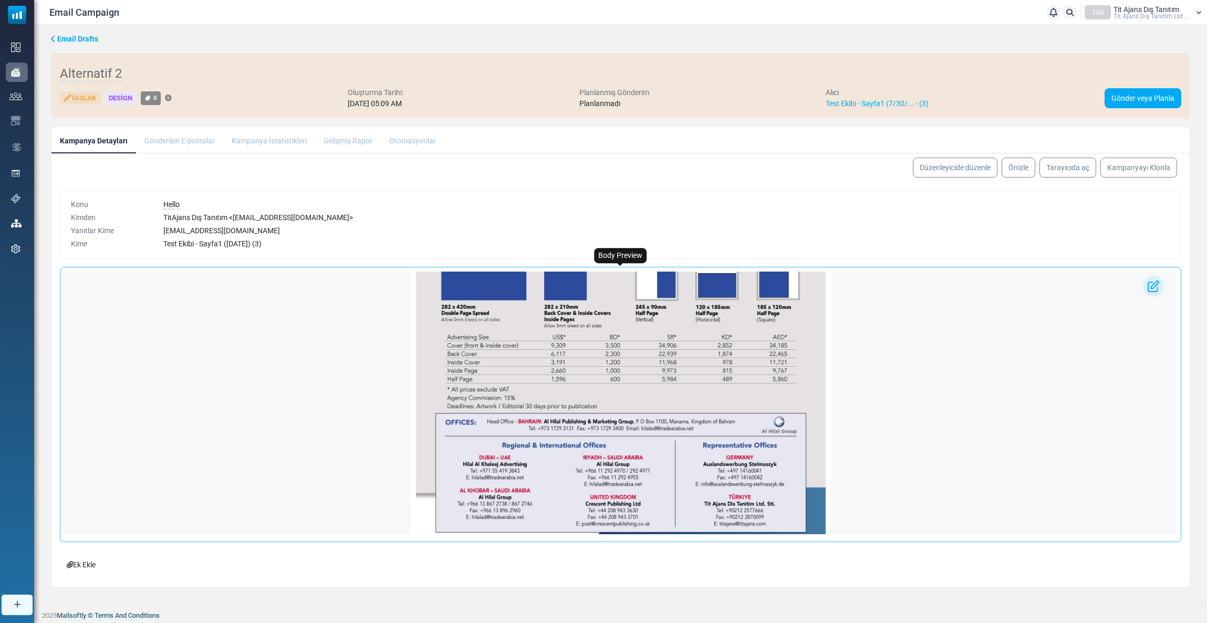
scroll to position [1026, 0]
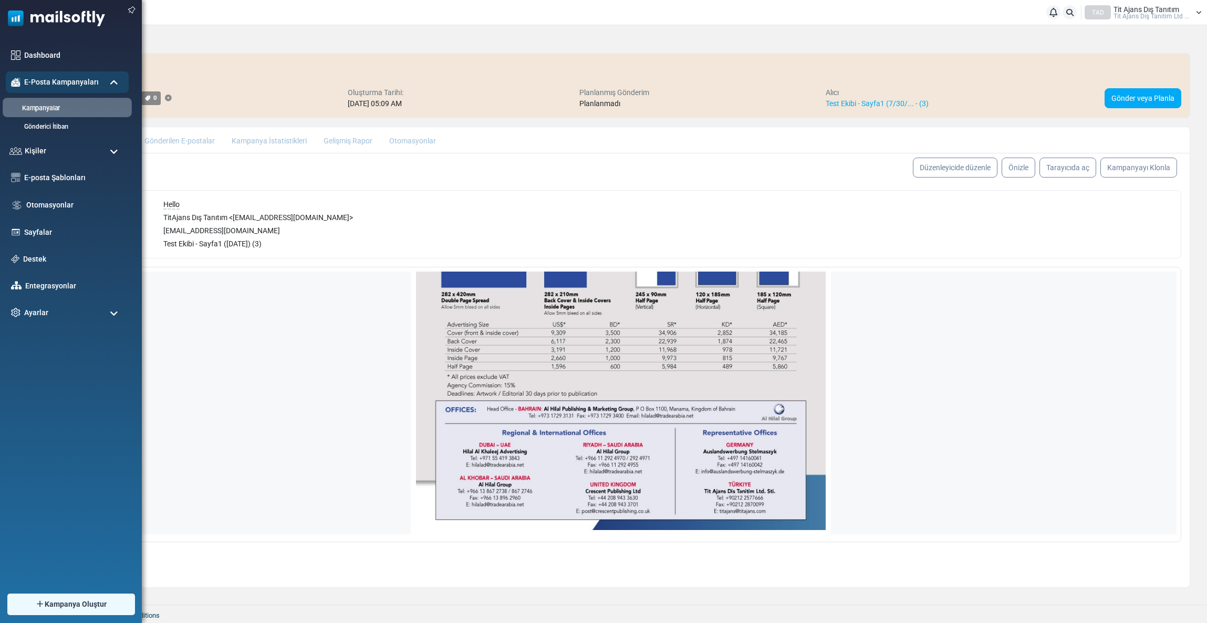
click at [39, 110] on link "Kampanyalar" at bounding box center [66, 108] width 126 height 10
